Goal: Information Seeking & Learning: Learn about a topic

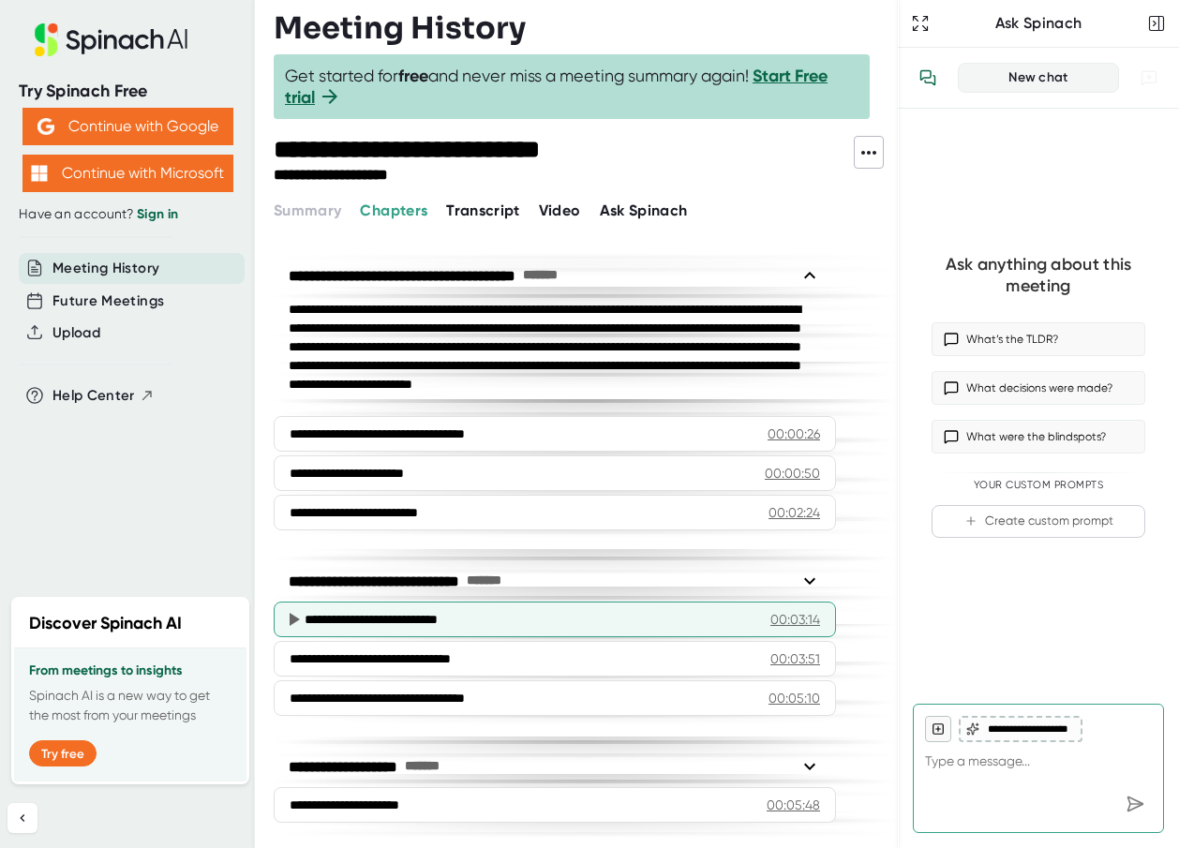
scroll to position [6, 0]
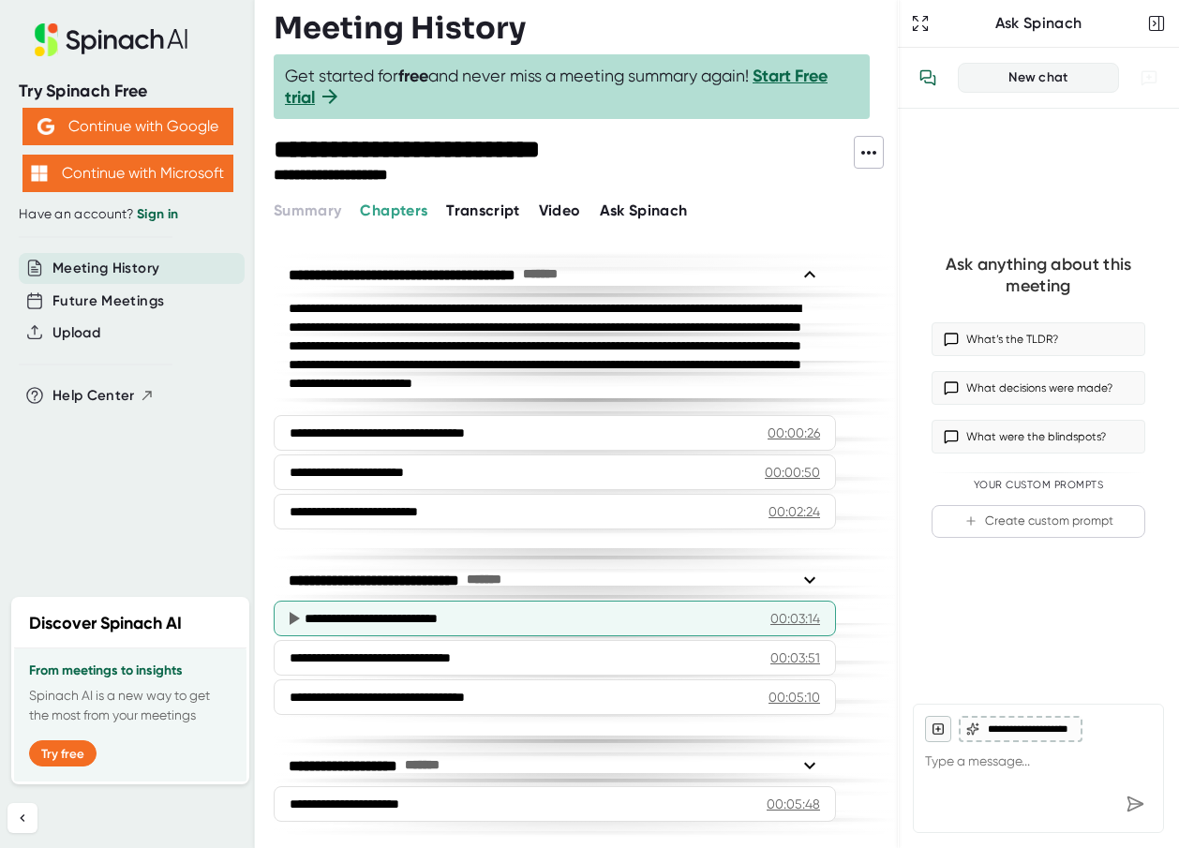
click at [439, 615] on div "**********" at bounding box center [530, 618] width 451 height 19
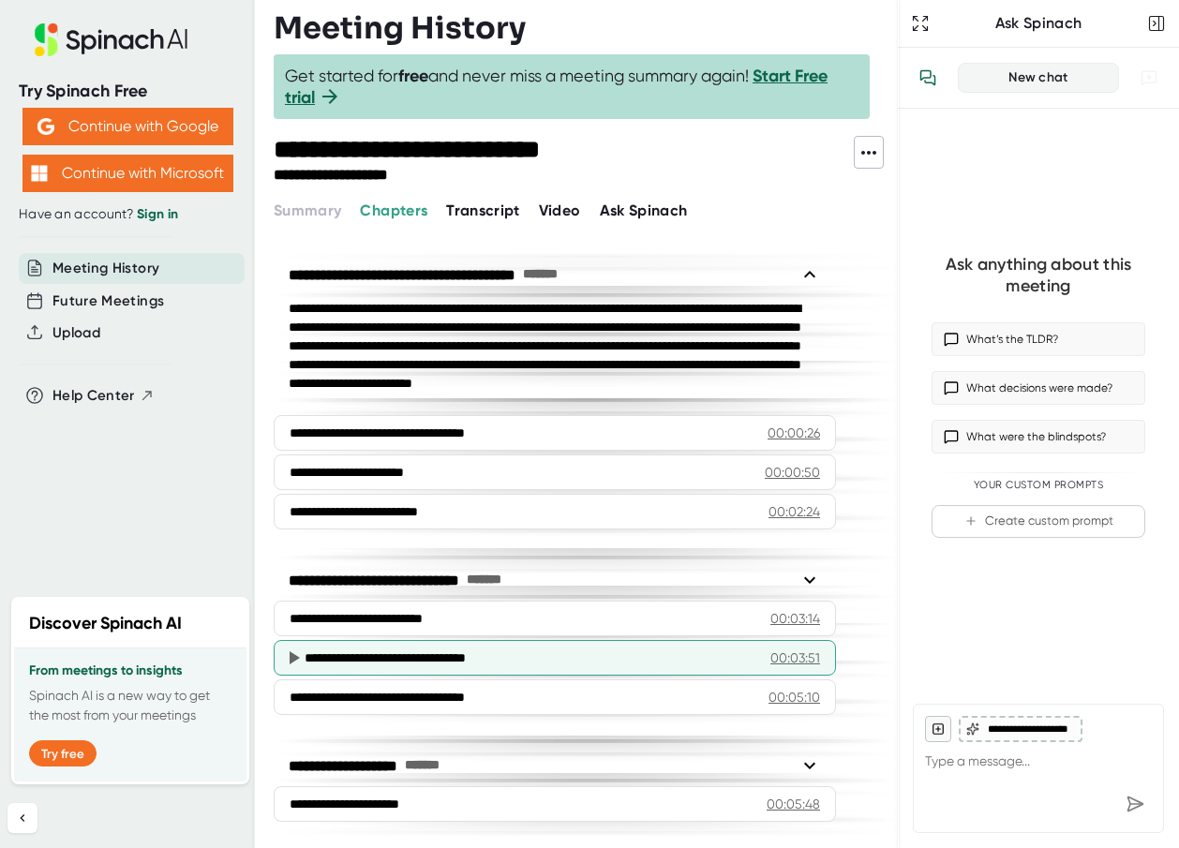
click at [422, 658] on div "**********" at bounding box center [531, 658] width 452 height 19
